Goal: Find specific page/section: Find specific page/section

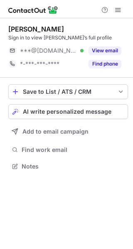
scroll to position [161, 133]
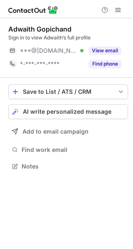
scroll to position [161, 133]
